Goal: Task Accomplishment & Management: Complete application form

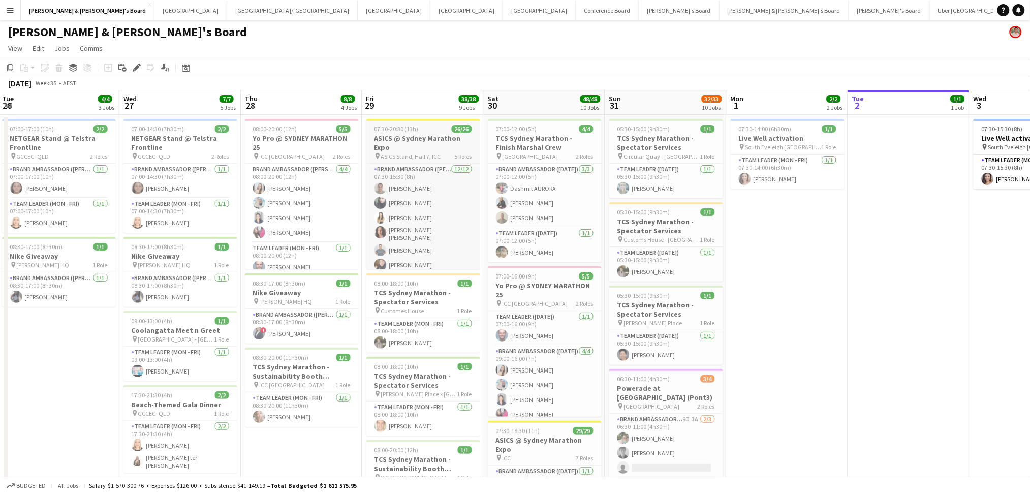
click at [444, 132] on div "07:30-20:30 (13h) 26/26" at bounding box center [423, 129] width 114 height 8
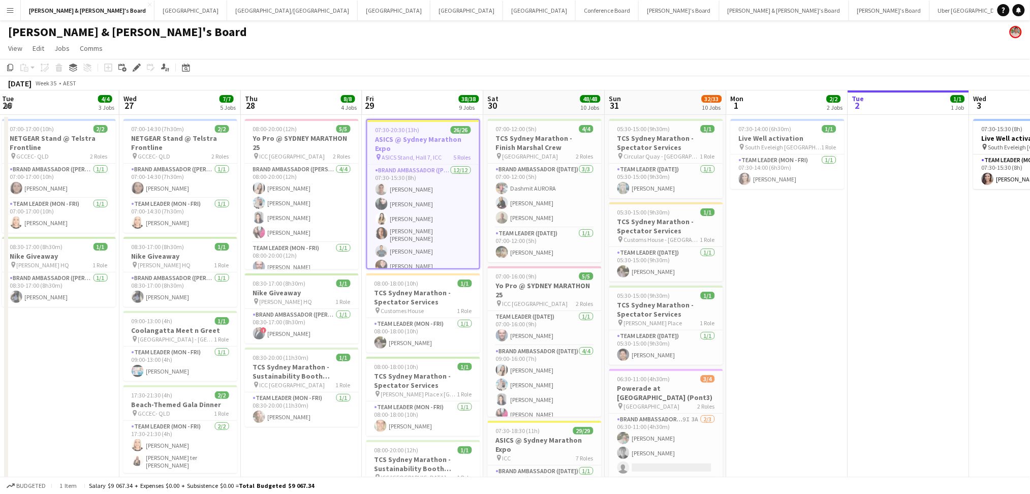
click at [444, 132] on div "07:30-20:30 (13h) 26/26" at bounding box center [423, 130] width 112 height 8
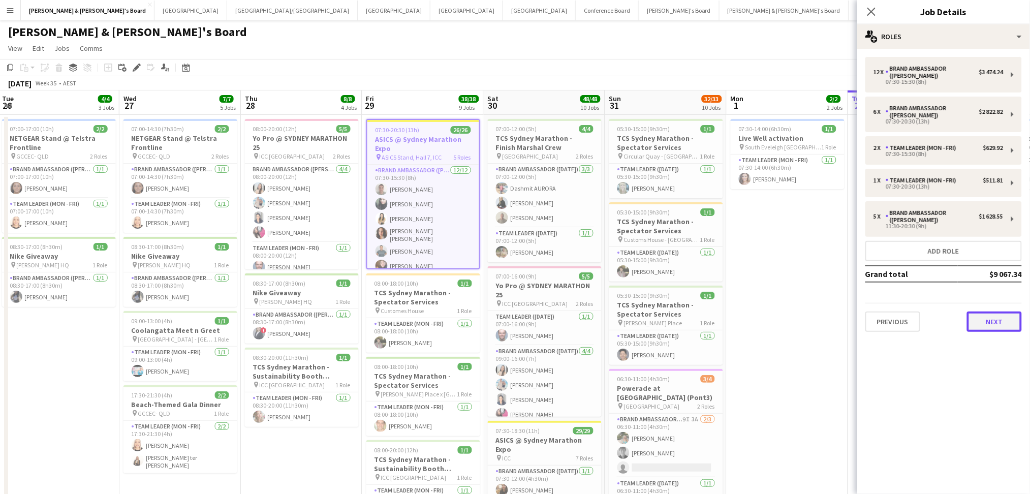
click at [991, 326] on button "Next" at bounding box center [994, 322] width 55 height 20
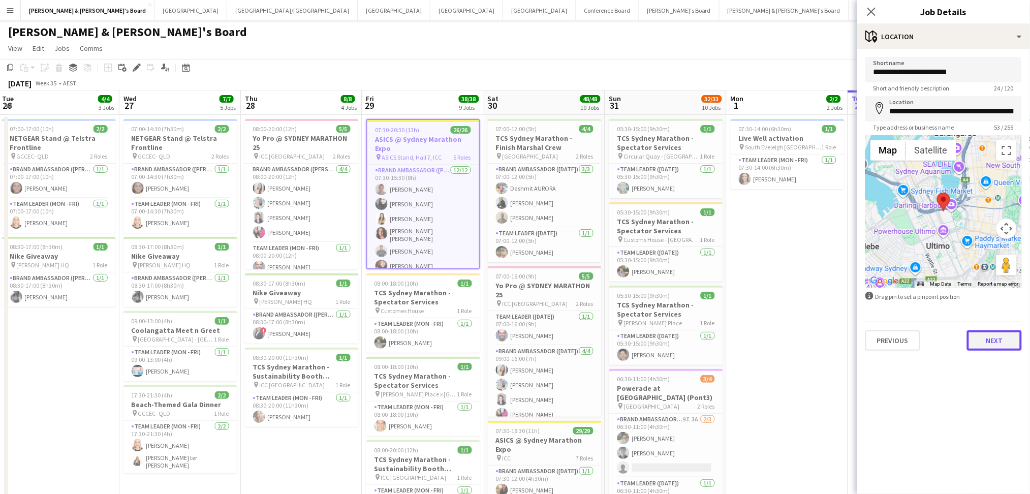
click at [995, 335] on button "Next" at bounding box center [994, 340] width 55 height 20
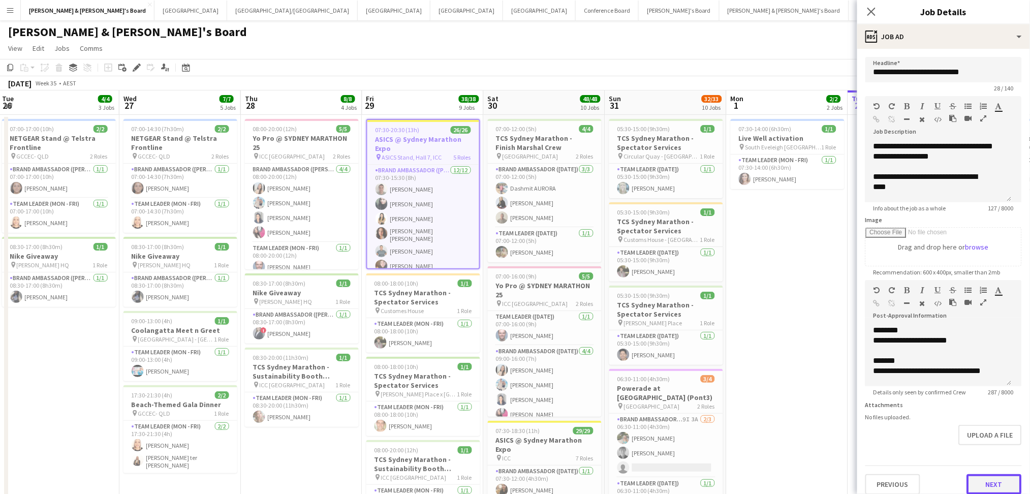
click at [1005, 487] on button "Next" at bounding box center [994, 484] width 55 height 20
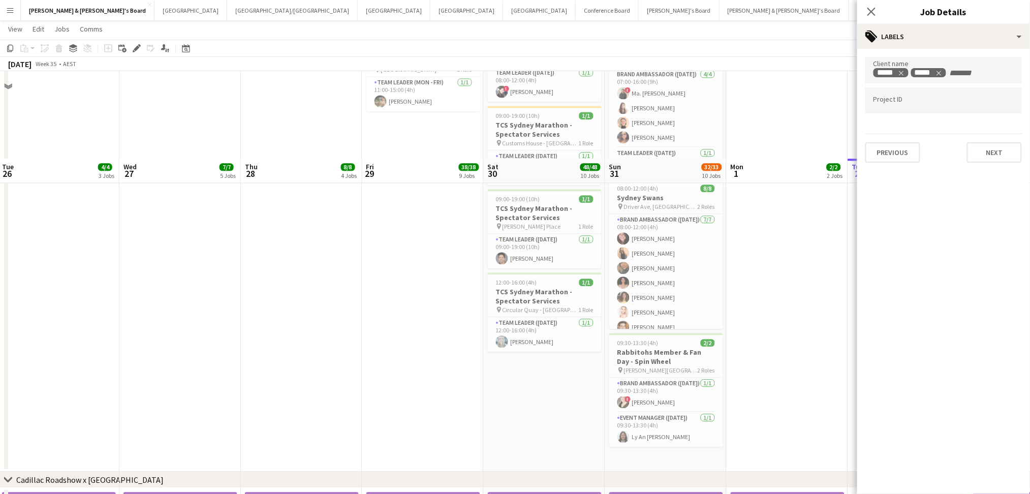
scroll to position [881, 0]
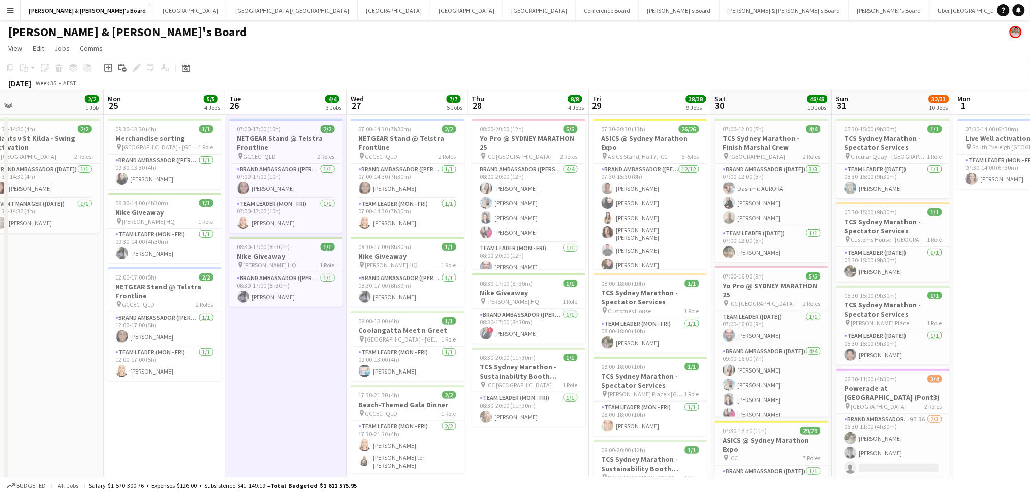
scroll to position [0, 270]
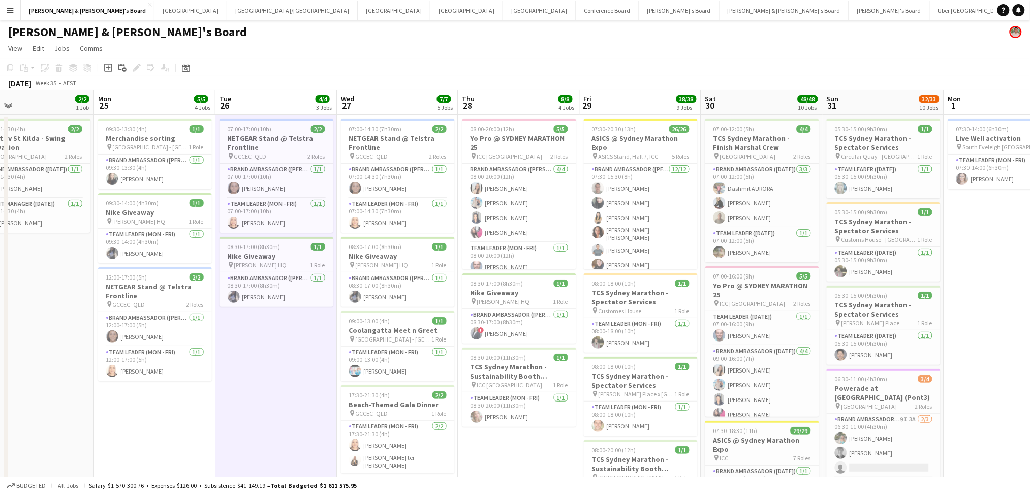
drag, startPoint x: 74, startPoint y: 376, endPoint x: 291, endPoint y: 357, distance: 217.8
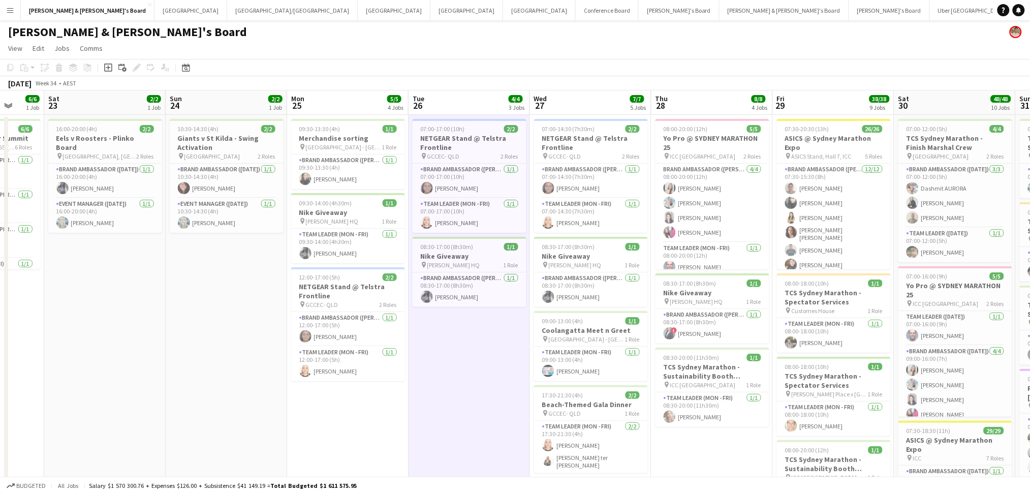
scroll to position [0, 257]
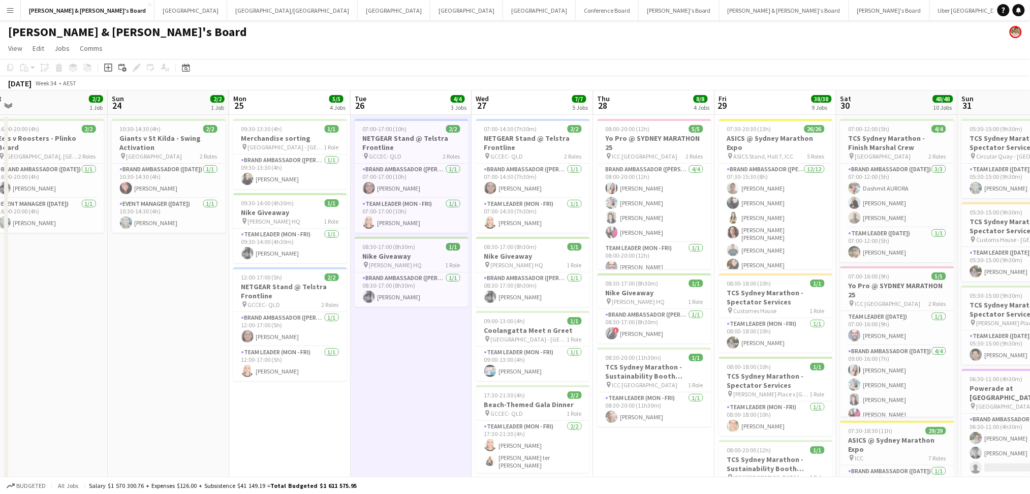
drag, startPoint x: 350, startPoint y: 352, endPoint x: 413, endPoint y: 348, distance: 63.7
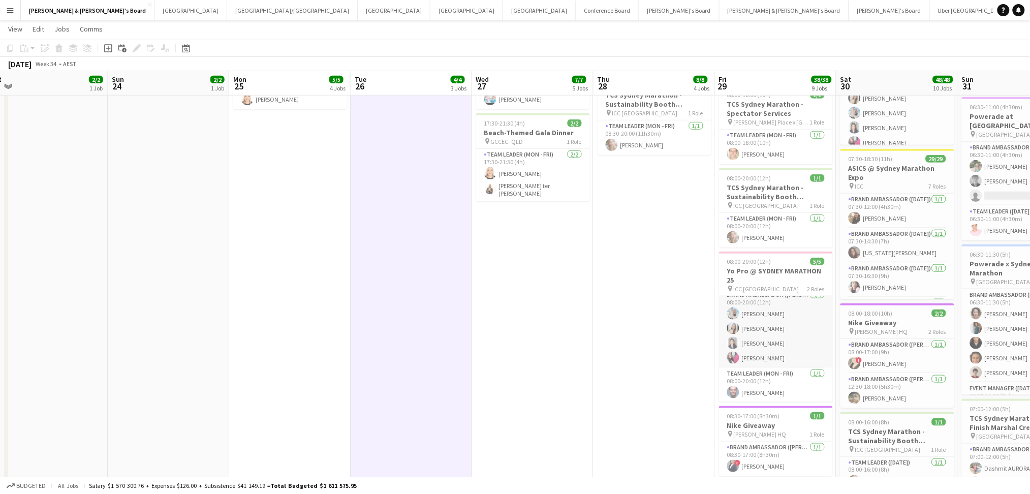
scroll to position [0, 0]
click at [759, 276] on h3 "Yo Pro @ SYDNEY MARATHON 25" at bounding box center [776, 275] width 114 height 18
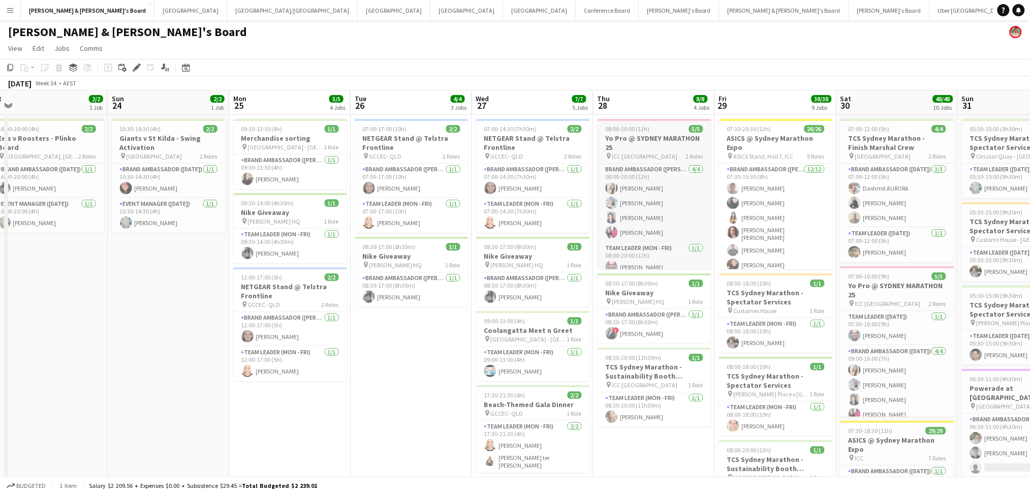
click at [644, 138] on h3 "Yo Pro @ SYDNEY MARATHON 25" at bounding box center [655, 143] width 114 height 18
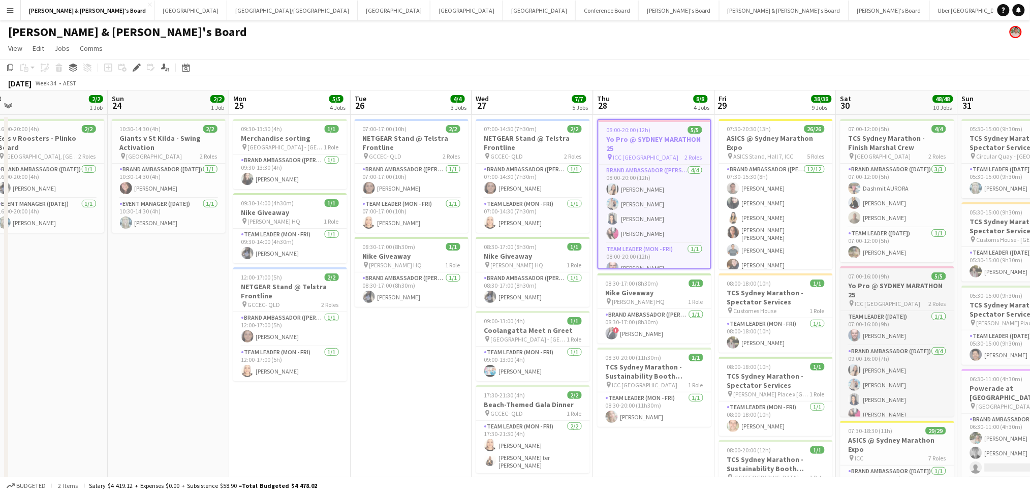
click at [899, 292] on h3 "Yo Pro @ SYDNEY MARATHON 25" at bounding box center [898, 290] width 114 height 18
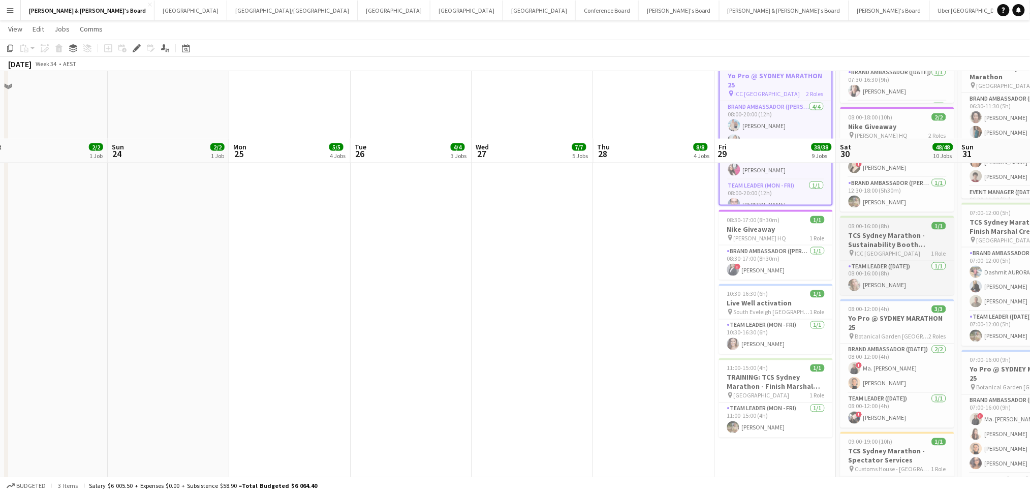
scroll to position [542, 0]
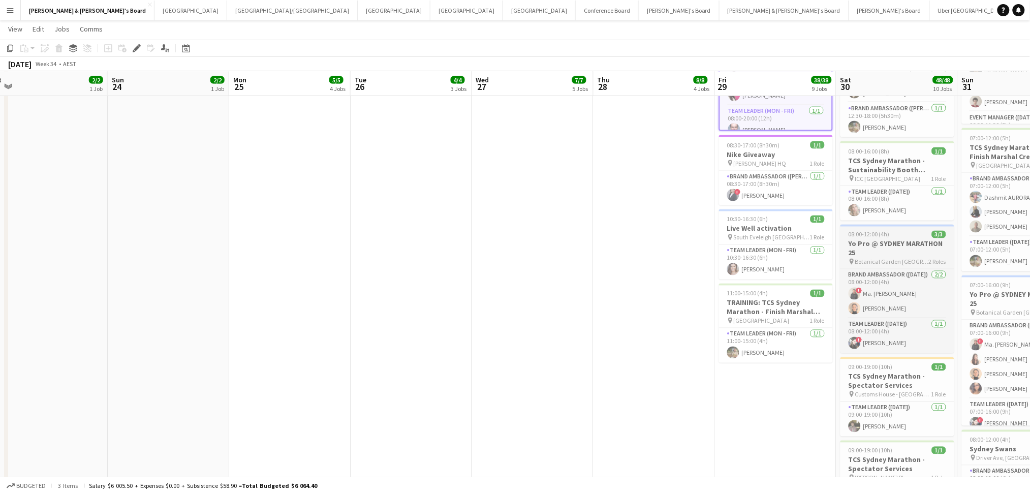
click at [899, 249] on h3 "Yo Pro @ SYDNEY MARATHON 25" at bounding box center [898, 248] width 114 height 18
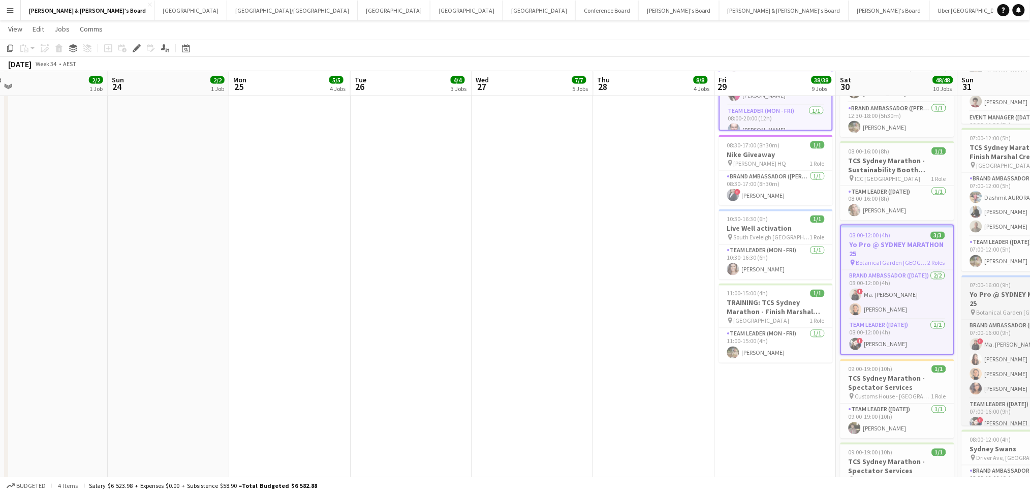
click at [994, 300] on h3 "Yo Pro @ SYDNEY MARATHON 25" at bounding box center [1019, 299] width 114 height 18
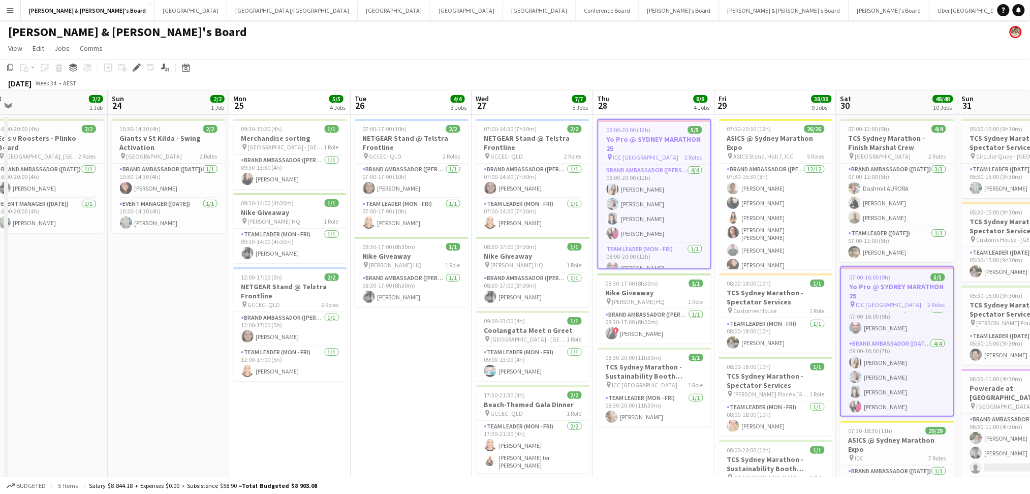
scroll to position [0, 0]
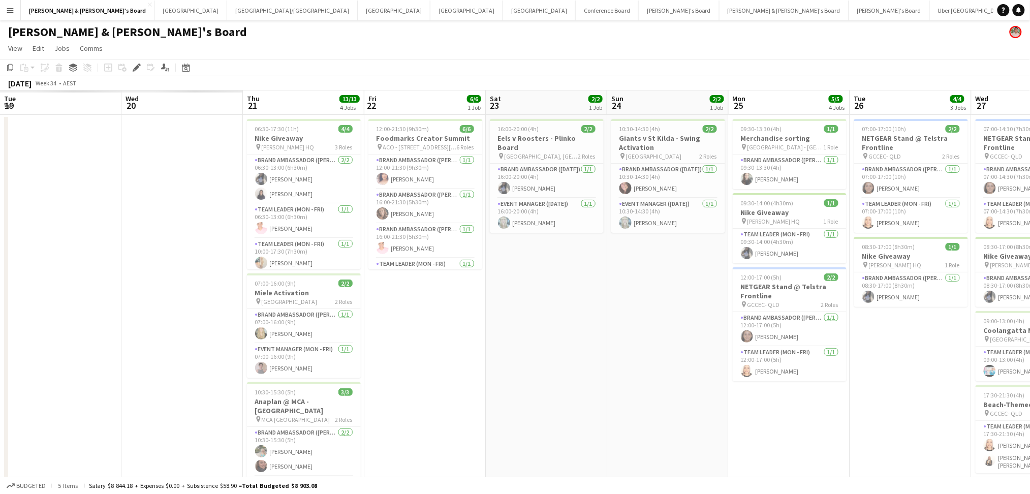
drag, startPoint x: 176, startPoint y: 387, endPoint x: 478, endPoint y: 383, distance: 301.9
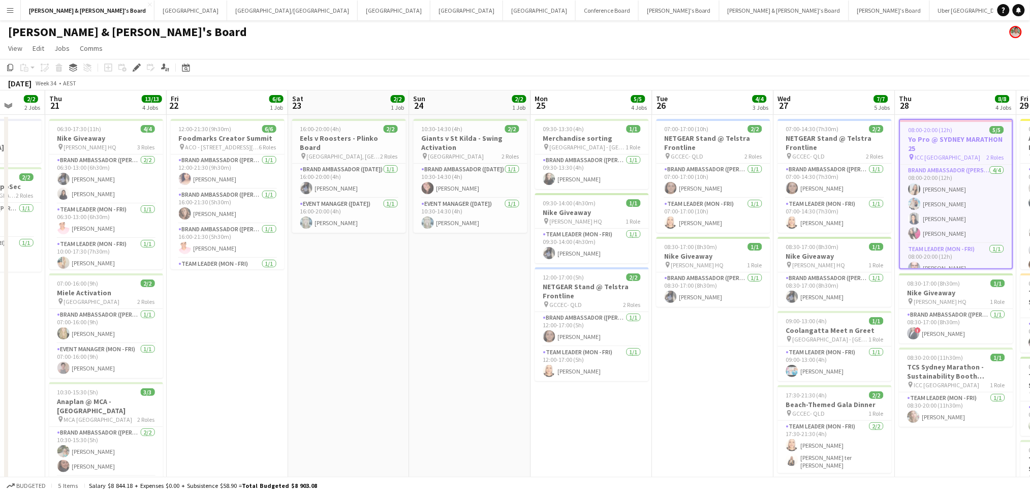
scroll to position [0, 285]
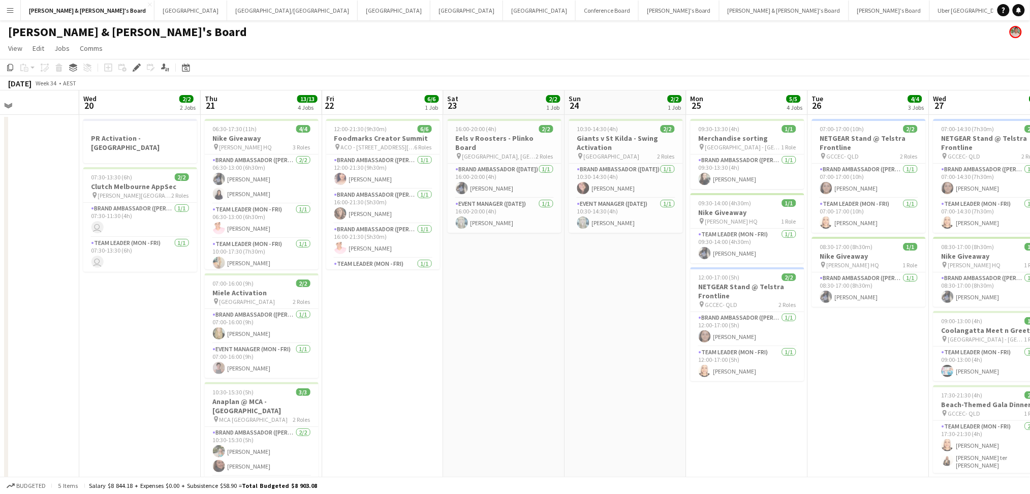
drag, startPoint x: 329, startPoint y: 398, endPoint x: 485, endPoint y: 398, distance: 155.5
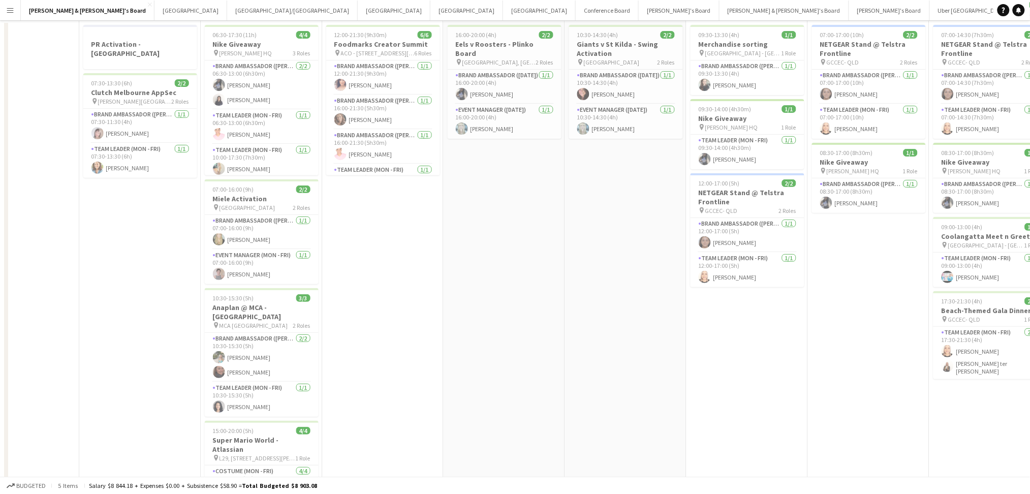
scroll to position [0, 0]
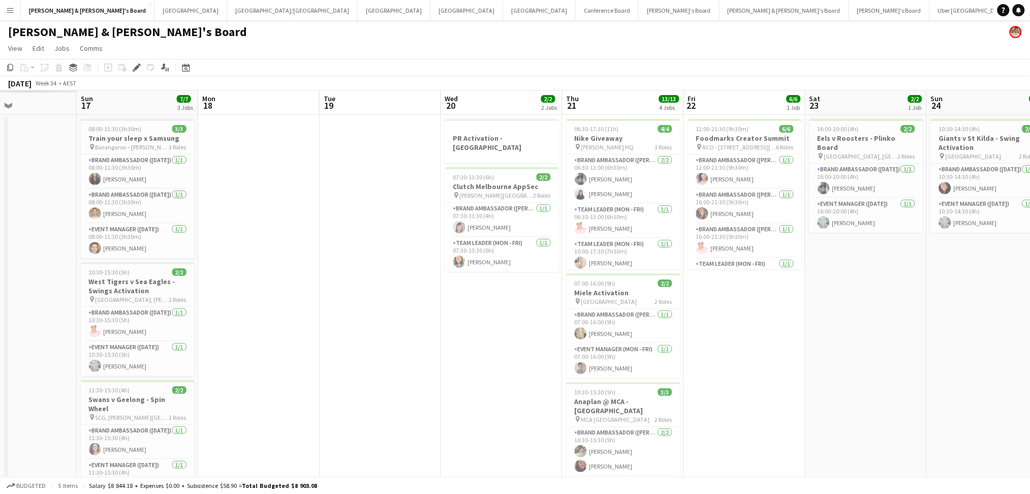
drag, startPoint x: 385, startPoint y: 372, endPoint x: 751, endPoint y: 373, distance: 365.4
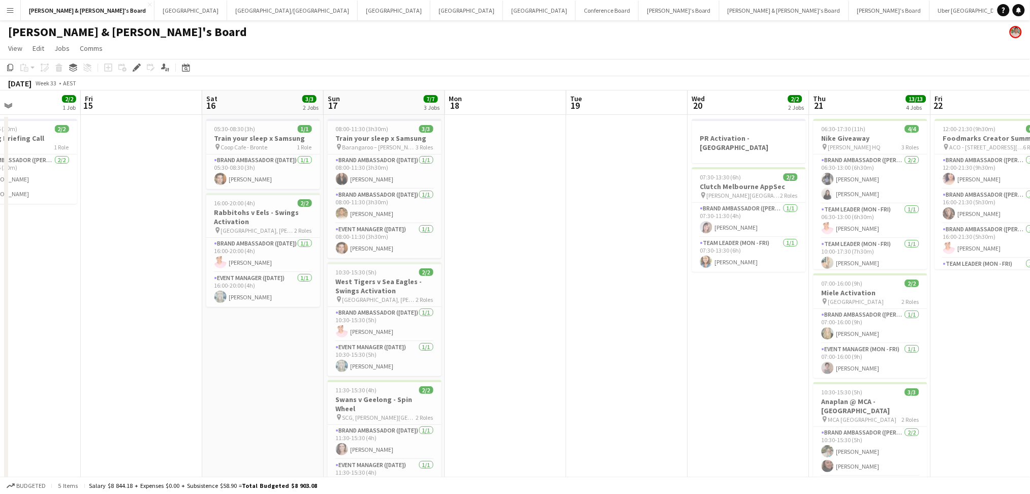
scroll to position [0, 326]
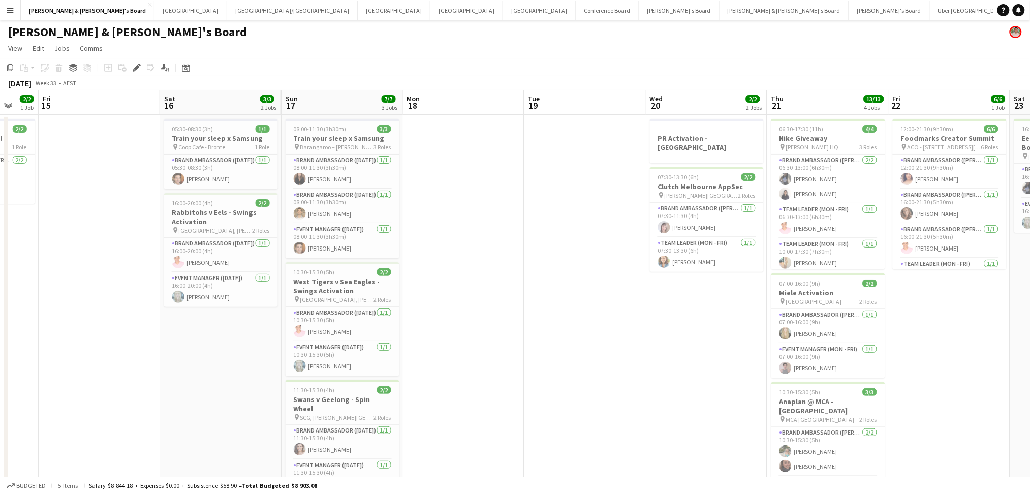
drag, startPoint x: 394, startPoint y: 348, endPoint x: 596, endPoint y: 334, distance: 201.7
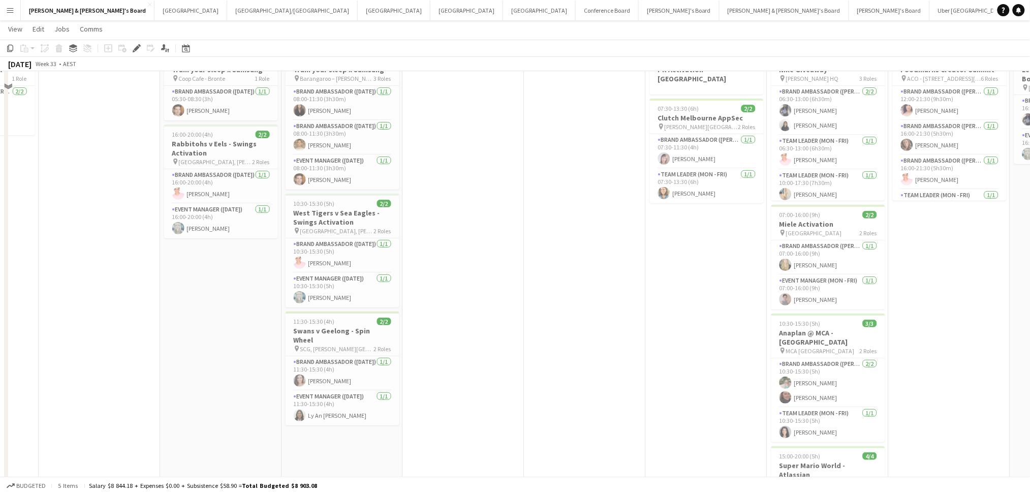
scroll to position [0, 0]
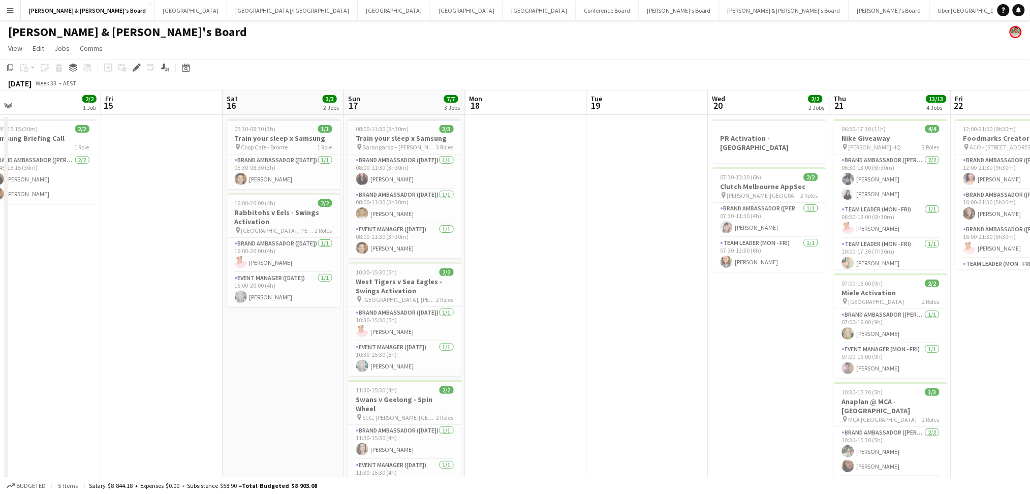
drag, startPoint x: 516, startPoint y: 328, endPoint x: 700, endPoint y: 334, distance: 184.1
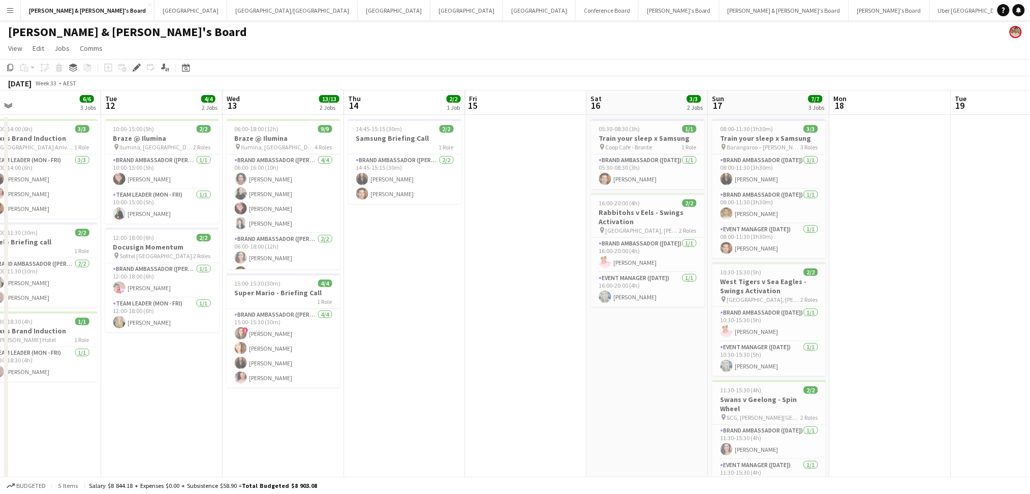
scroll to position [0, 258]
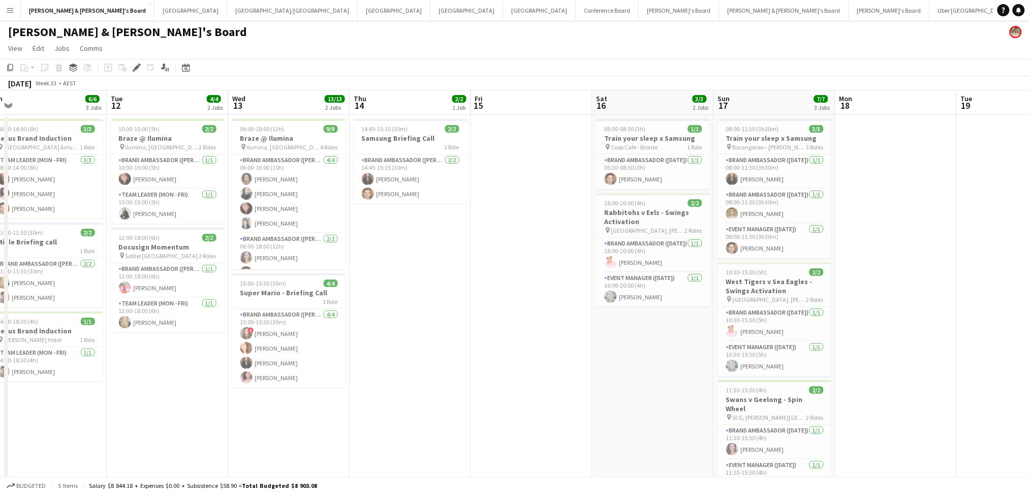
drag, startPoint x: 351, startPoint y: 357, endPoint x: 599, endPoint y: 356, distance: 248.5
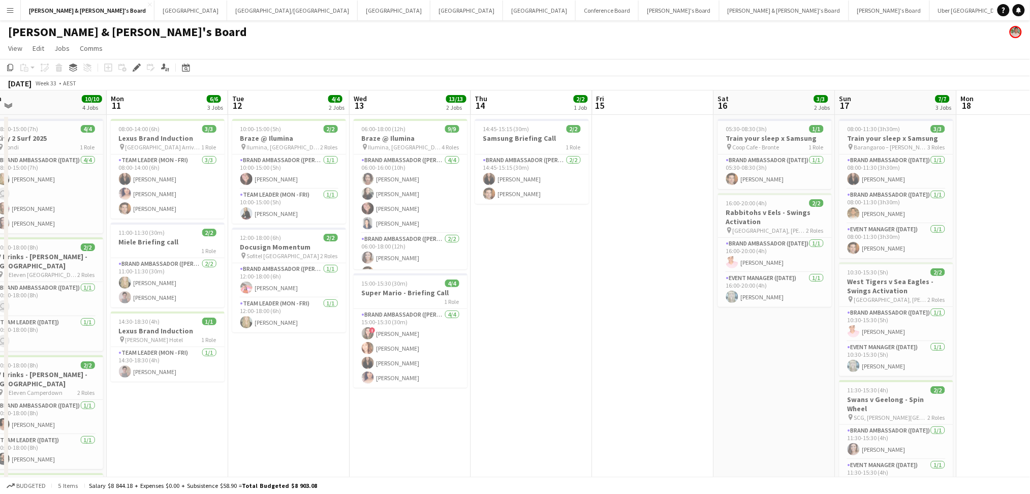
scroll to position [0, 268]
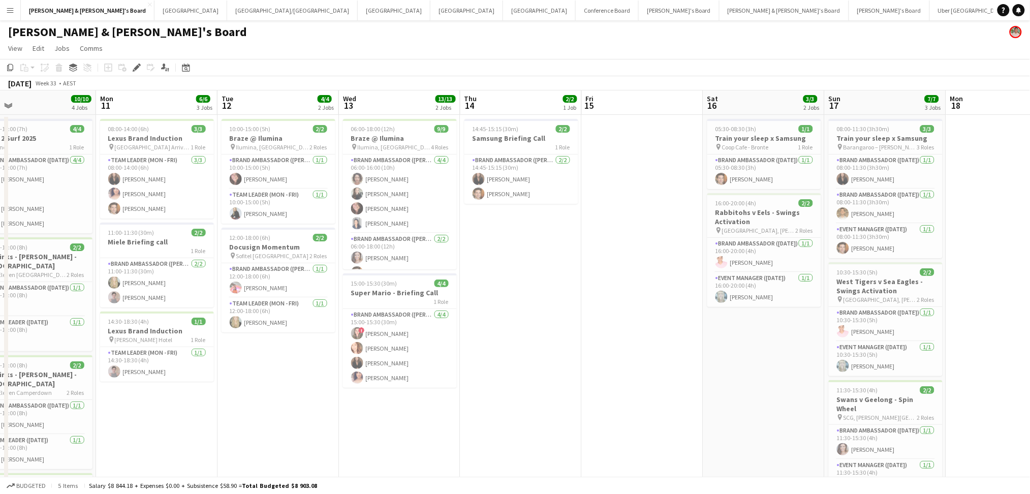
drag, startPoint x: 461, startPoint y: 361, endPoint x: 572, endPoint y: 354, distance: 111.0
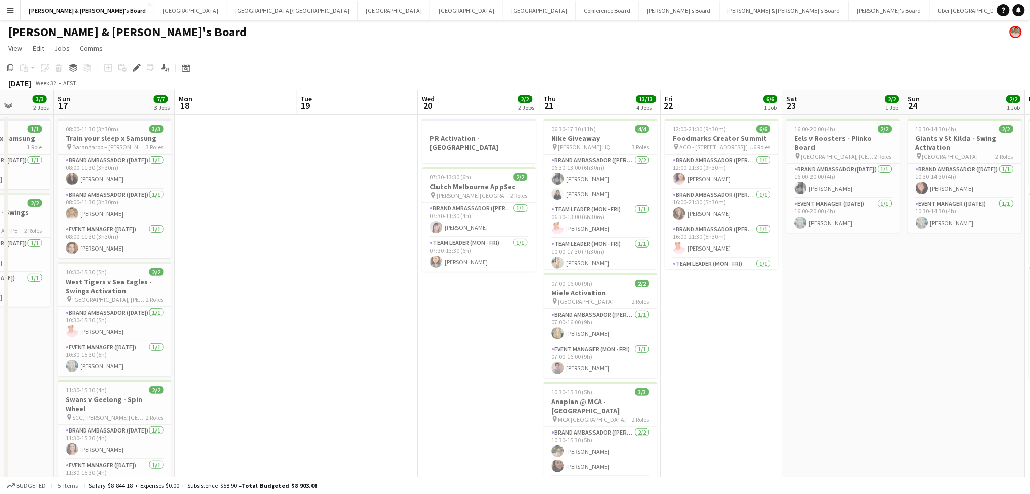
drag, startPoint x: 992, startPoint y: 322, endPoint x: 320, endPoint y: 300, distance: 672.2
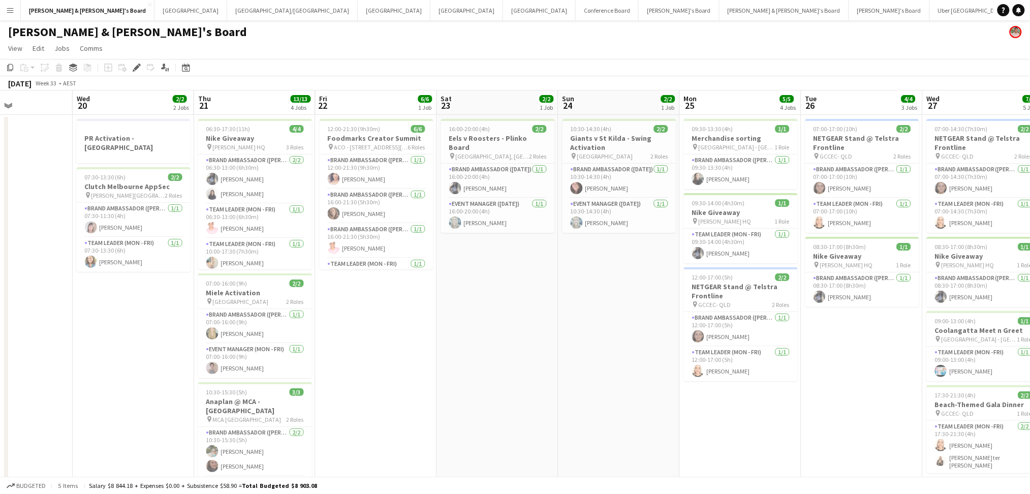
drag, startPoint x: 745, startPoint y: 361, endPoint x: 392, endPoint y: 332, distance: 353.8
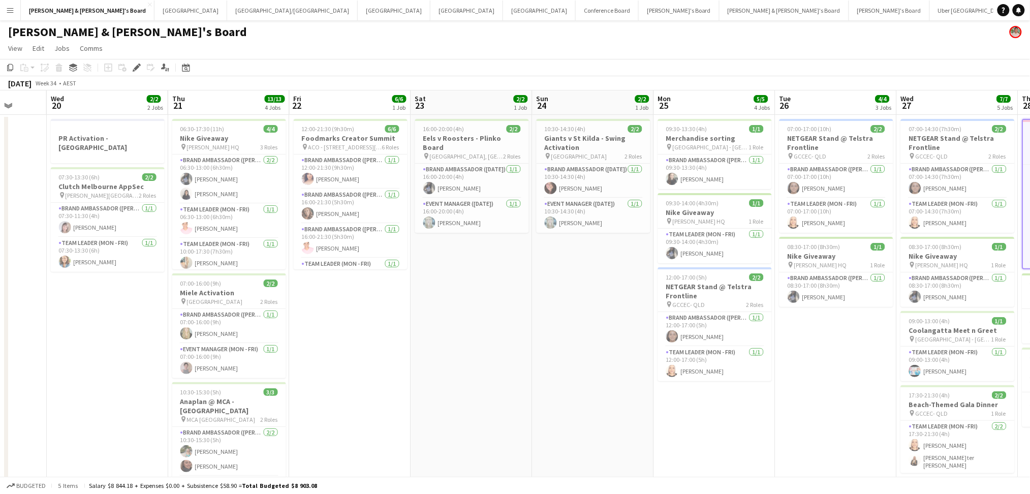
drag, startPoint x: 833, startPoint y: 324, endPoint x: 508, endPoint y: 341, distance: 325.7
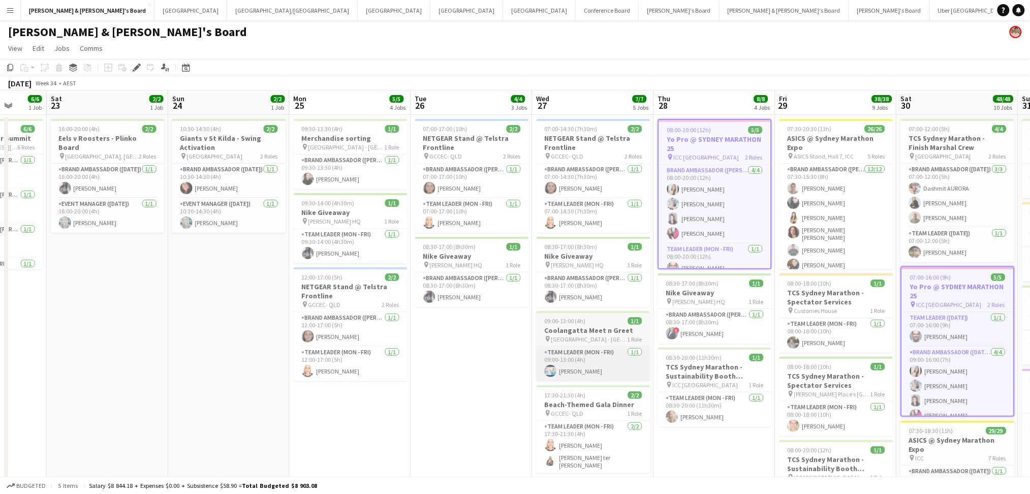
scroll to position [0, 397]
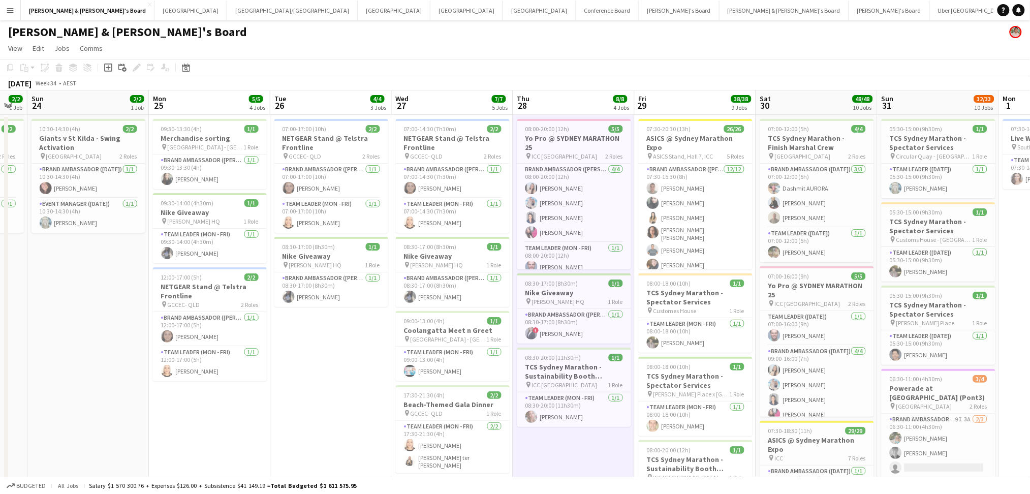
drag, startPoint x: 789, startPoint y: 464, endPoint x: 633, endPoint y: 351, distance: 192.8
drag, startPoint x: 806, startPoint y: 419, endPoint x: 712, endPoint y: 121, distance: 312.6
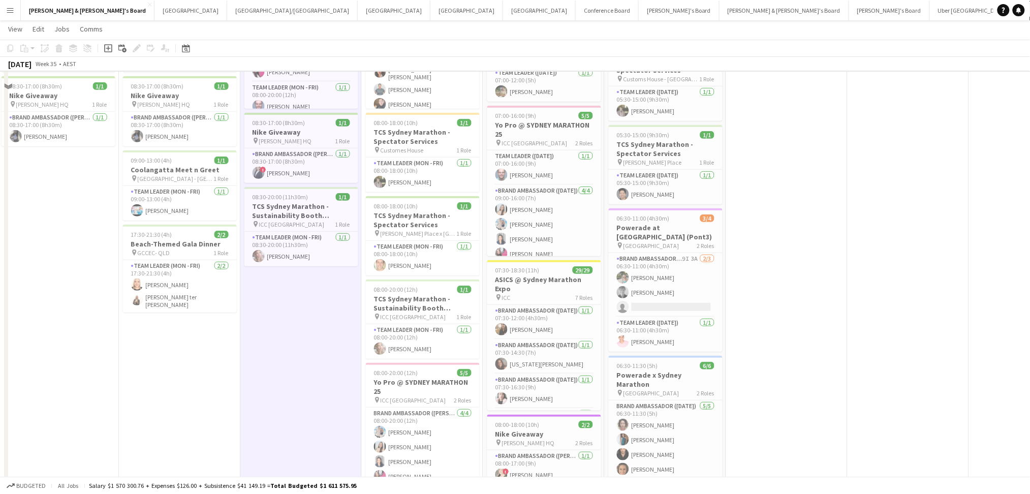
scroll to position [135, 0]
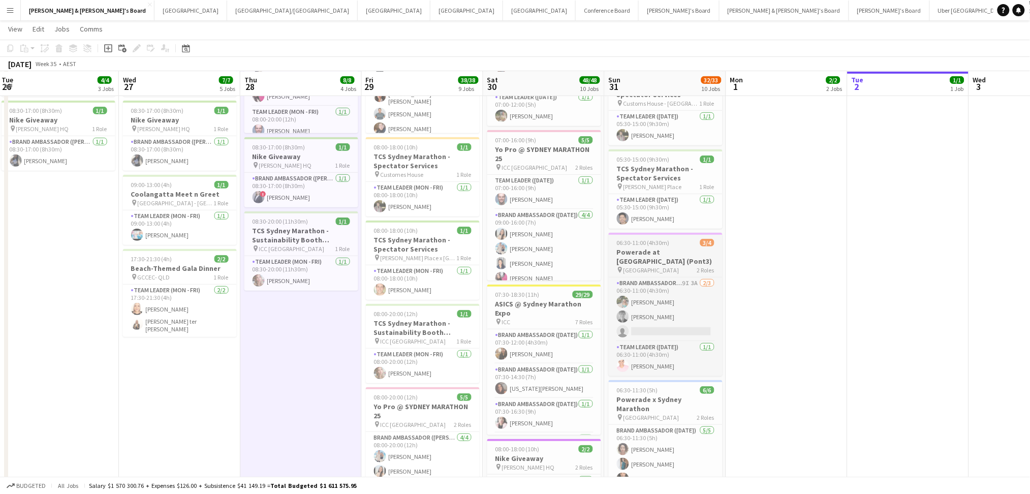
click at [625, 254] on h3 "Powerade at [GEOGRAPHIC_DATA] (Pont3)" at bounding box center [666, 256] width 114 height 18
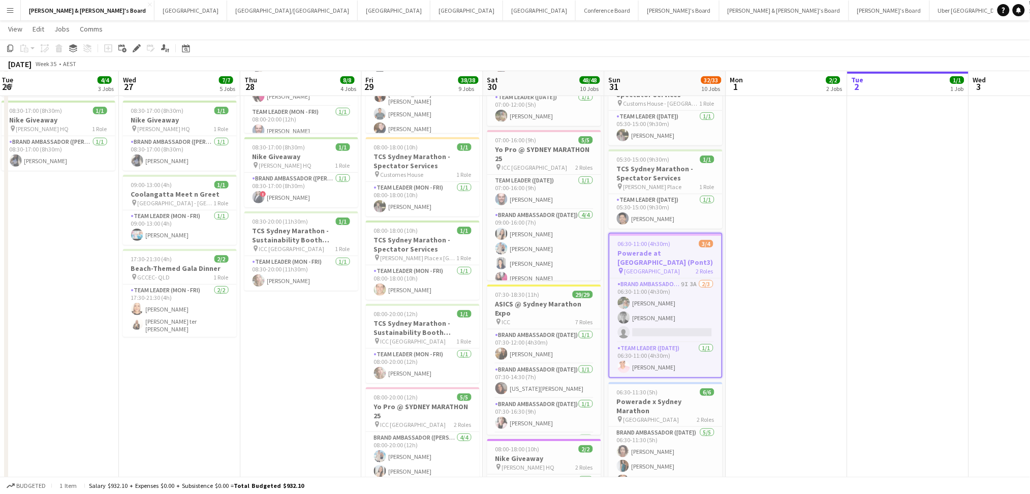
scroll to position [136, 0]
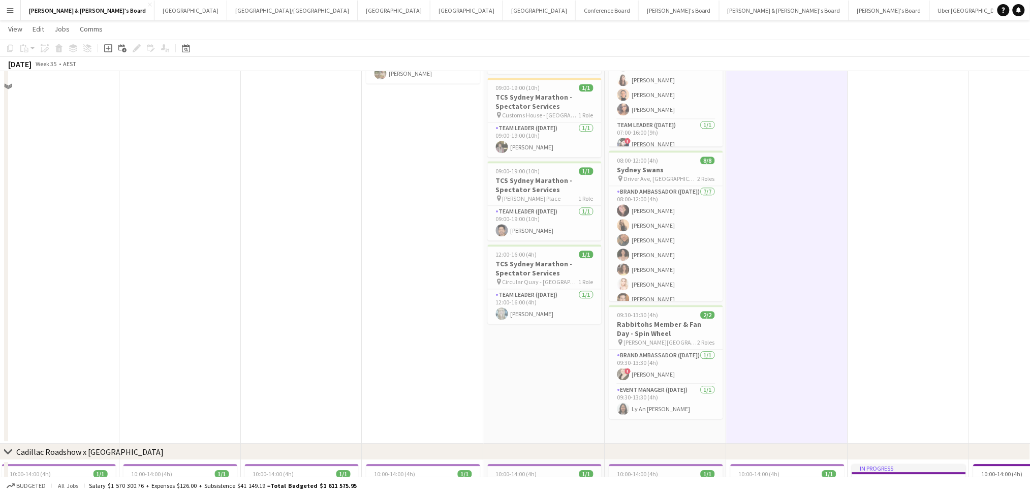
scroll to position [781, 0]
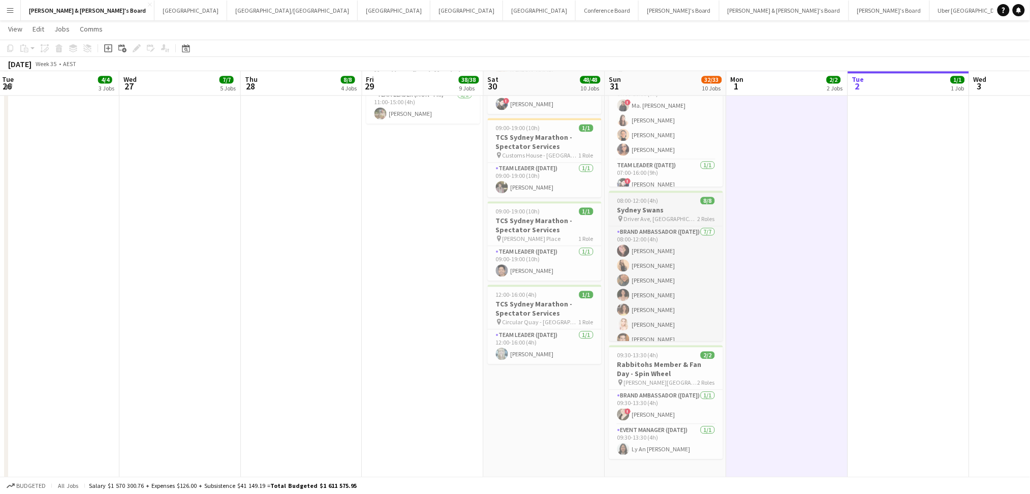
click at [647, 210] on h3 "Sydney Swans" at bounding box center [666, 209] width 114 height 9
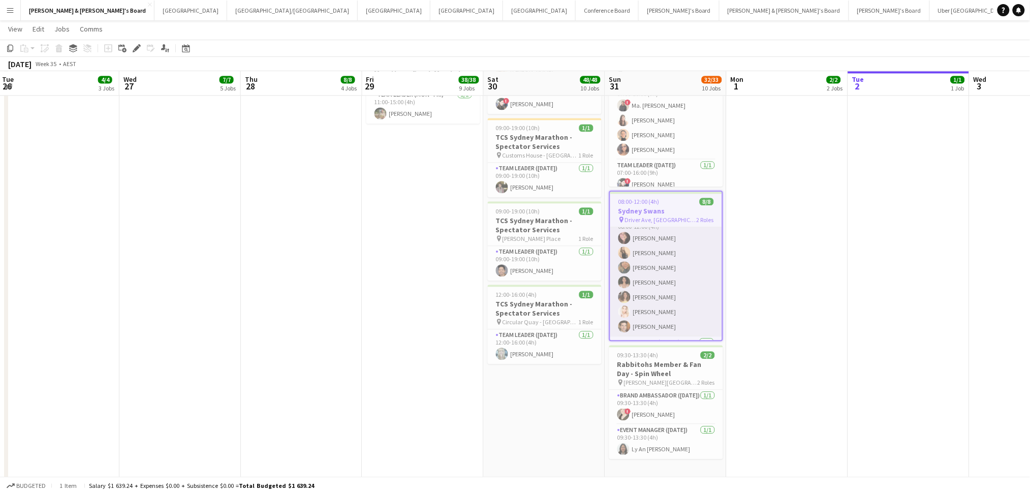
scroll to position [0, 0]
